Goal: Transaction & Acquisition: Purchase product/service

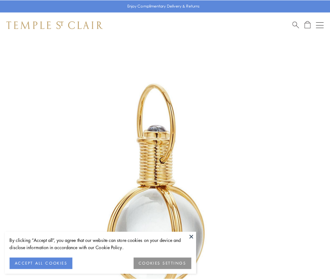
scroll to position [164, 0]
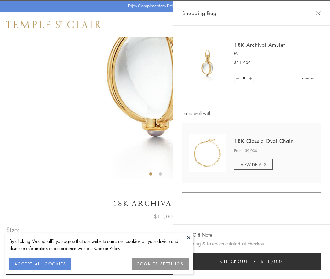
click at [252, 262] on button "Checkout $11,000" at bounding box center [252, 262] width 138 height 16
